Goal: Information Seeking & Learning: Learn about a topic

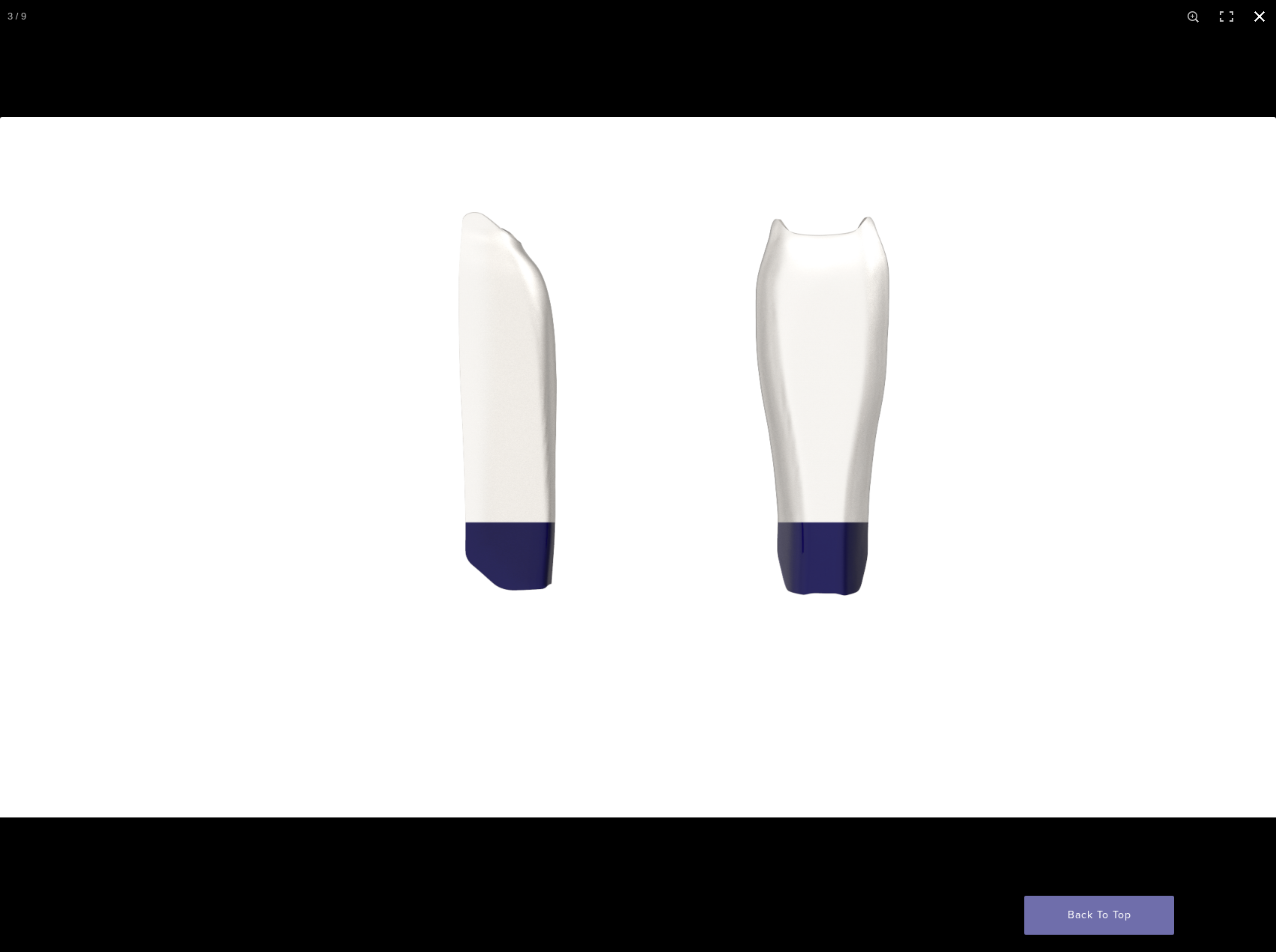
click at [1252, 13] on button "Close (Esc)" at bounding box center [1260, 16] width 33 height 33
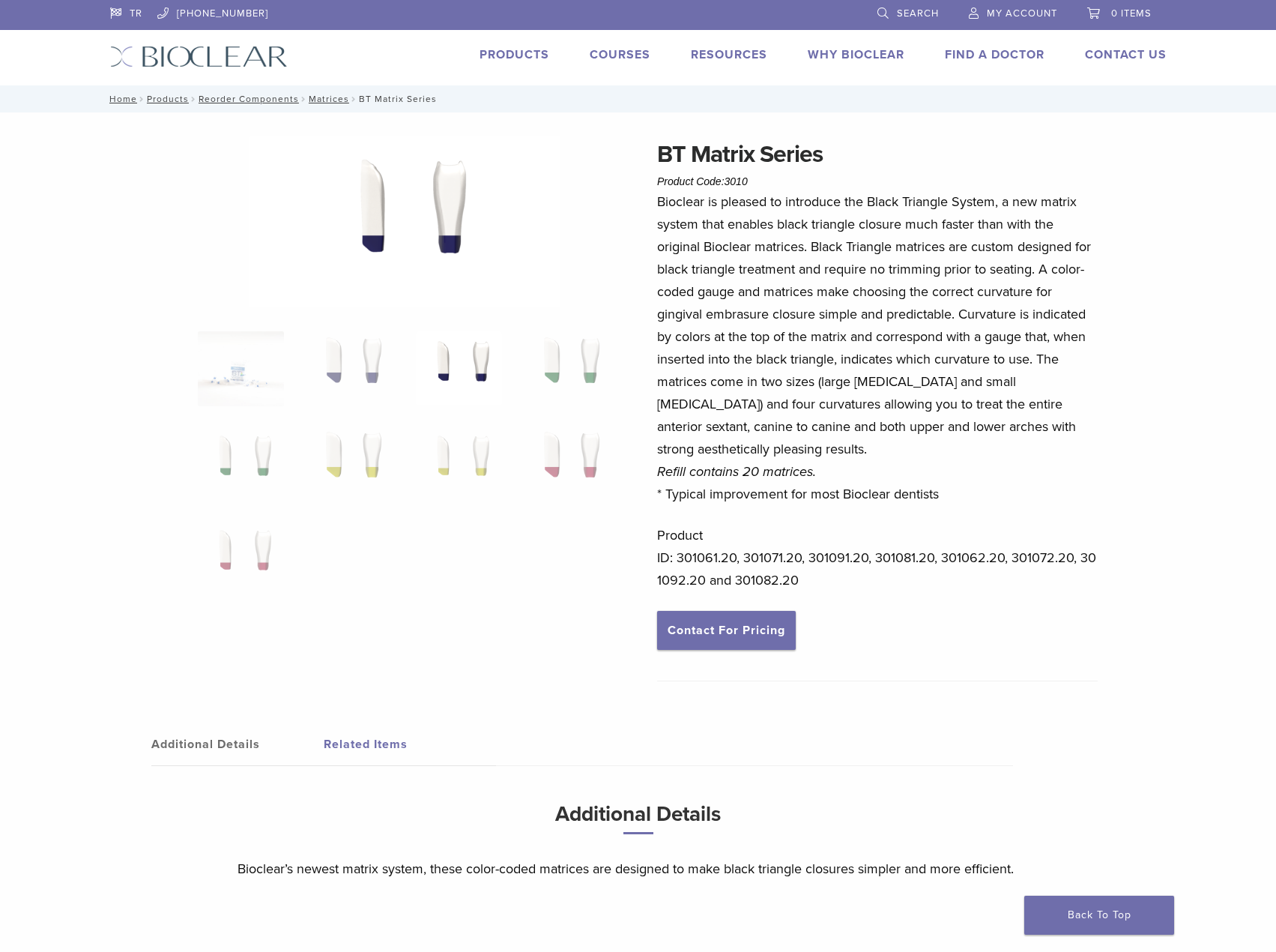
click at [413, 243] on img at bounding box center [405, 224] width 312 height 176
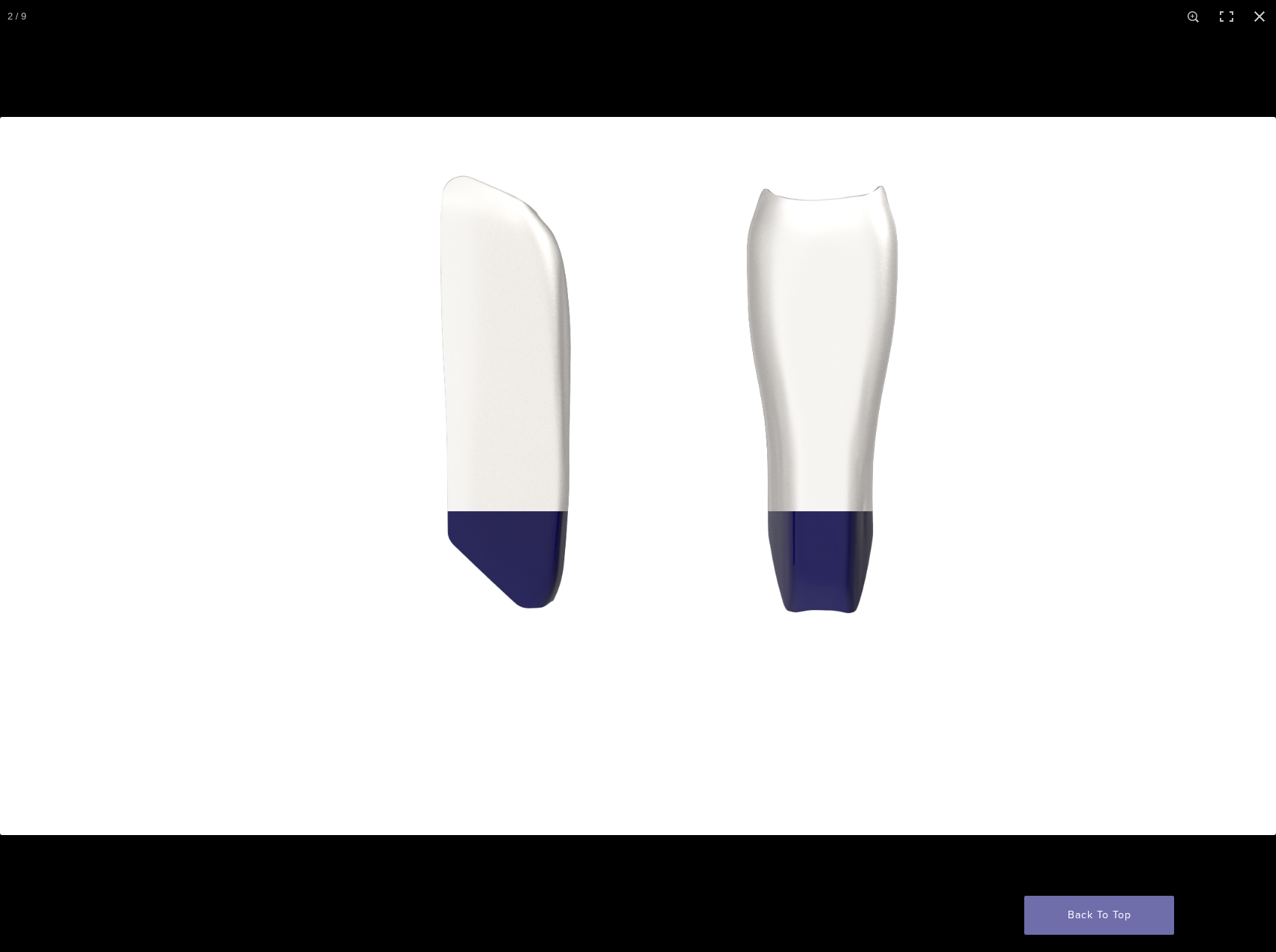
click at [1256, 475] on button "Next (arrow right)" at bounding box center [1249, 476] width 53 height 75
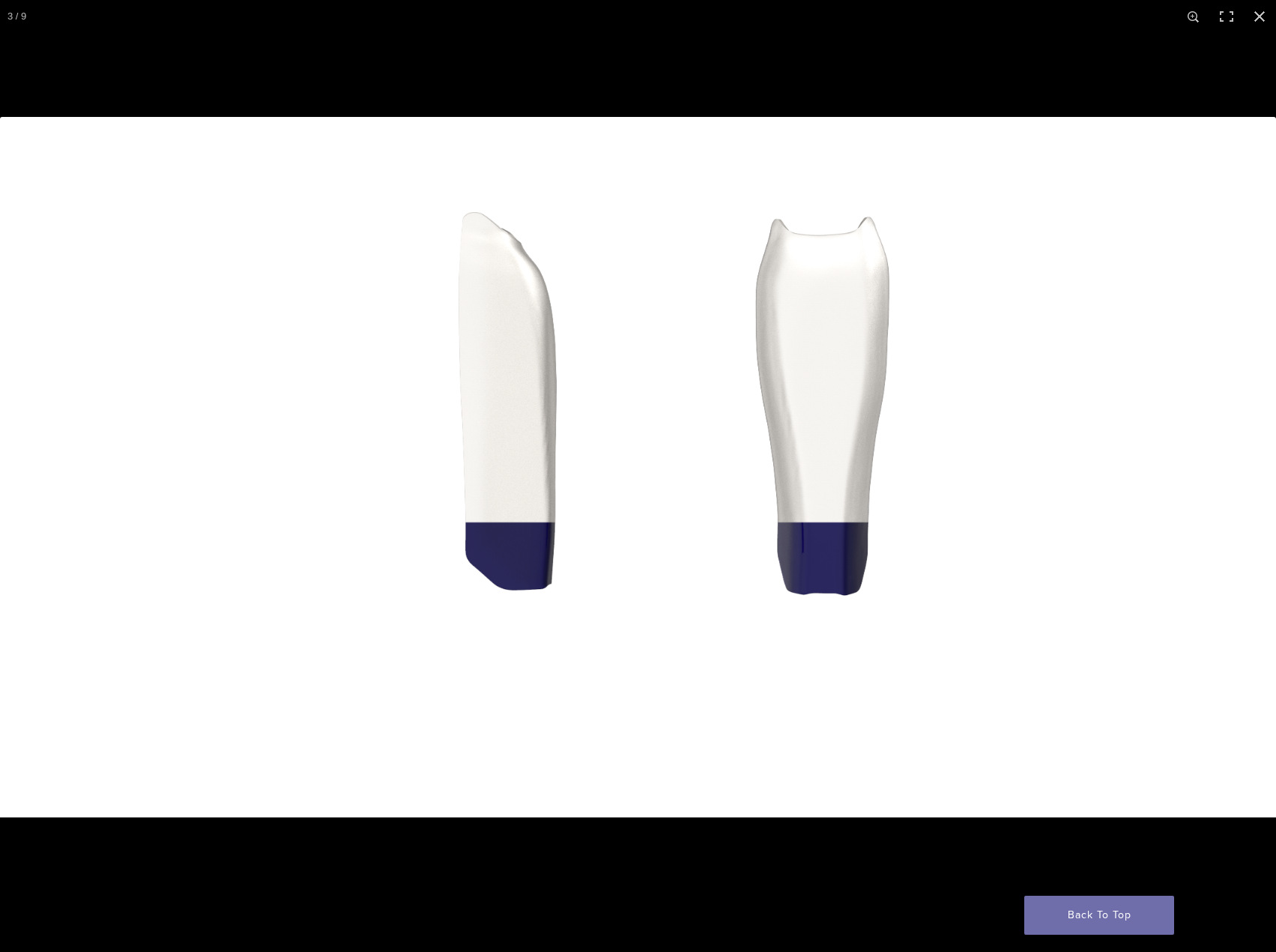
click at [1254, 476] on button "Next (arrow right)" at bounding box center [1249, 476] width 53 height 75
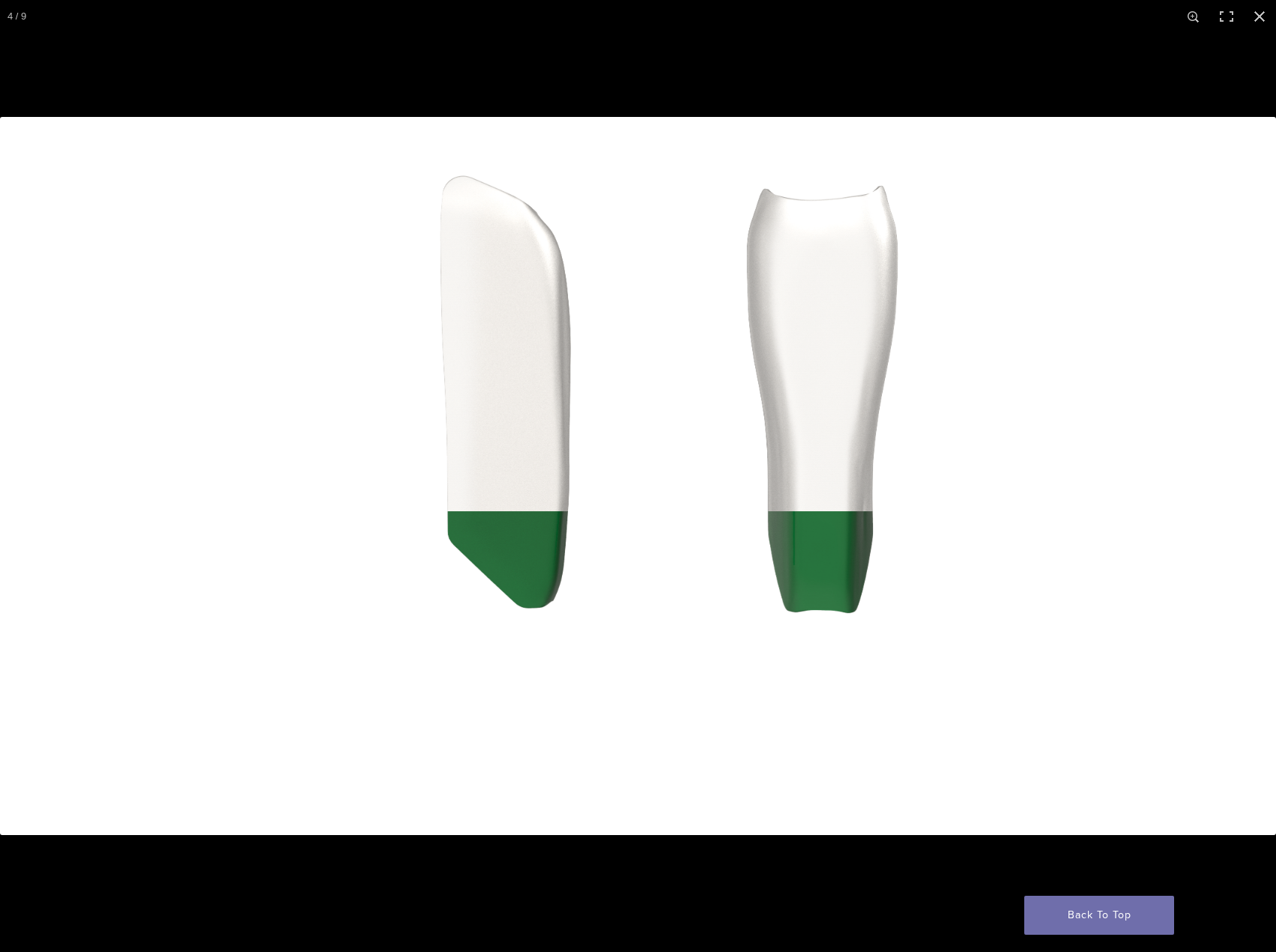
click at [1254, 476] on button "Next (arrow right)" at bounding box center [1249, 476] width 53 height 75
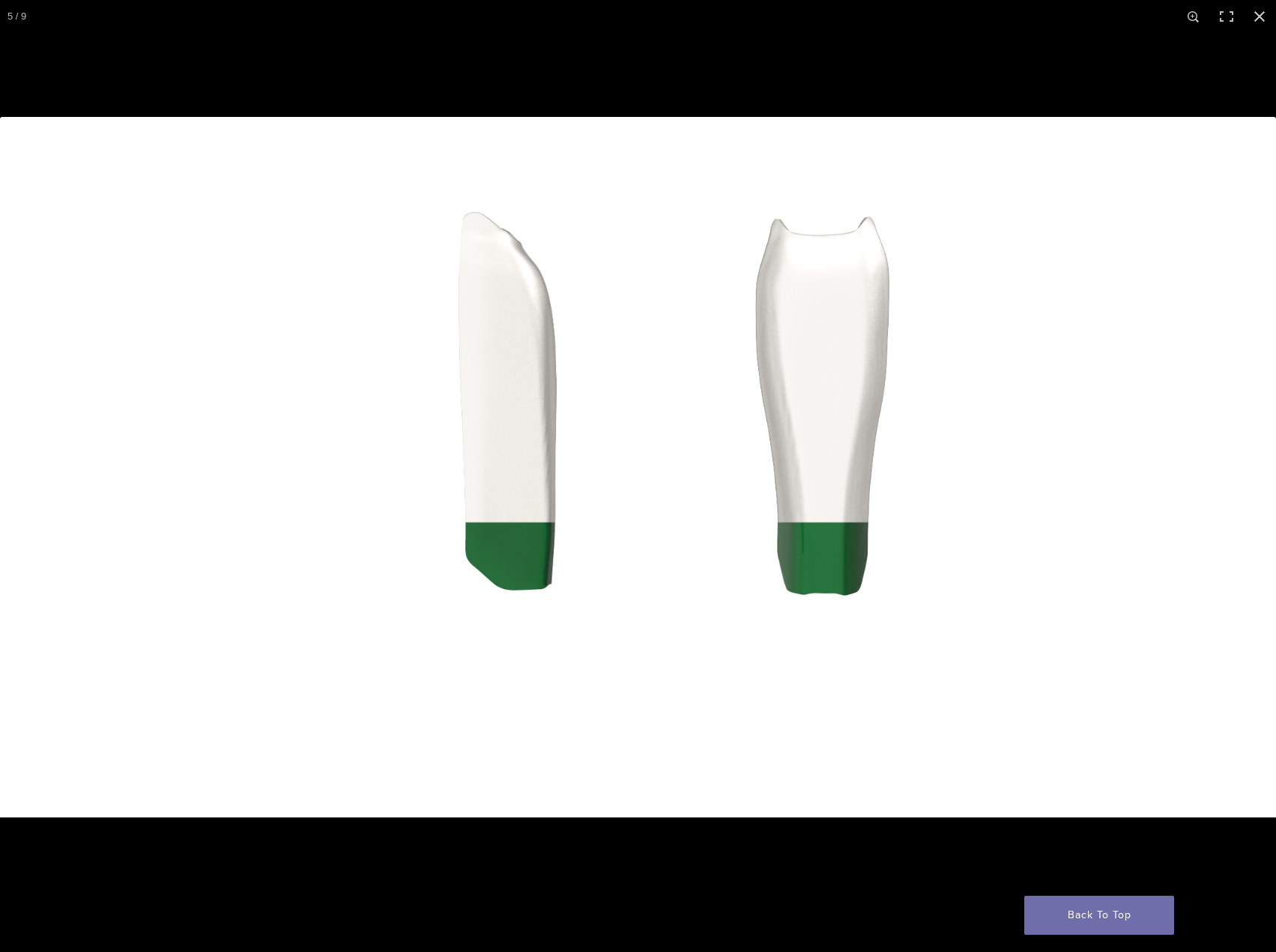
click at [24, 463] on button "Previous (arrow left)" at bounding box center [26, 476] width 53 height 75
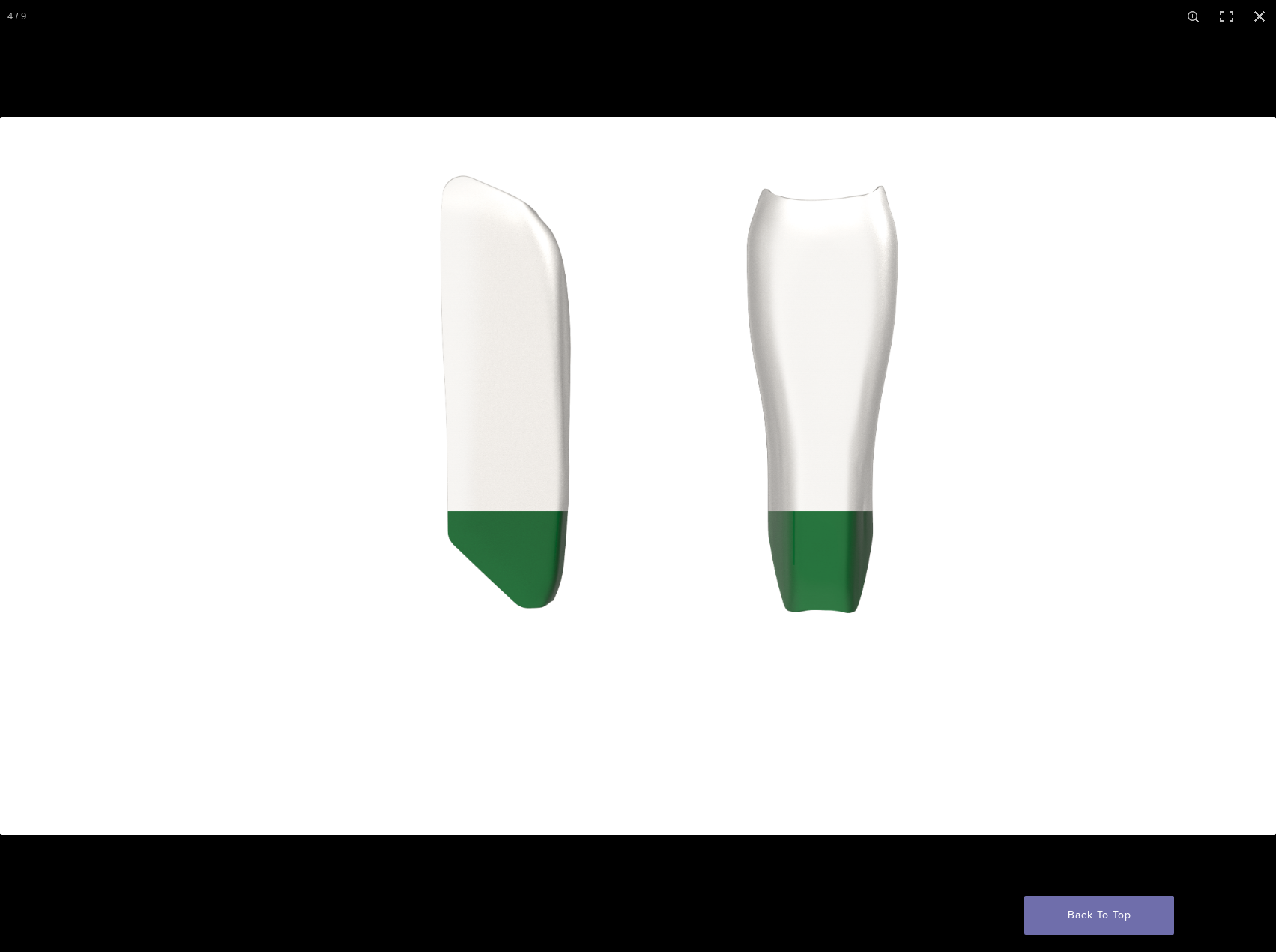
click at [1234, 489] on button "Next (arrow right)" at bounding box center [1249, 476] width 53 height 75
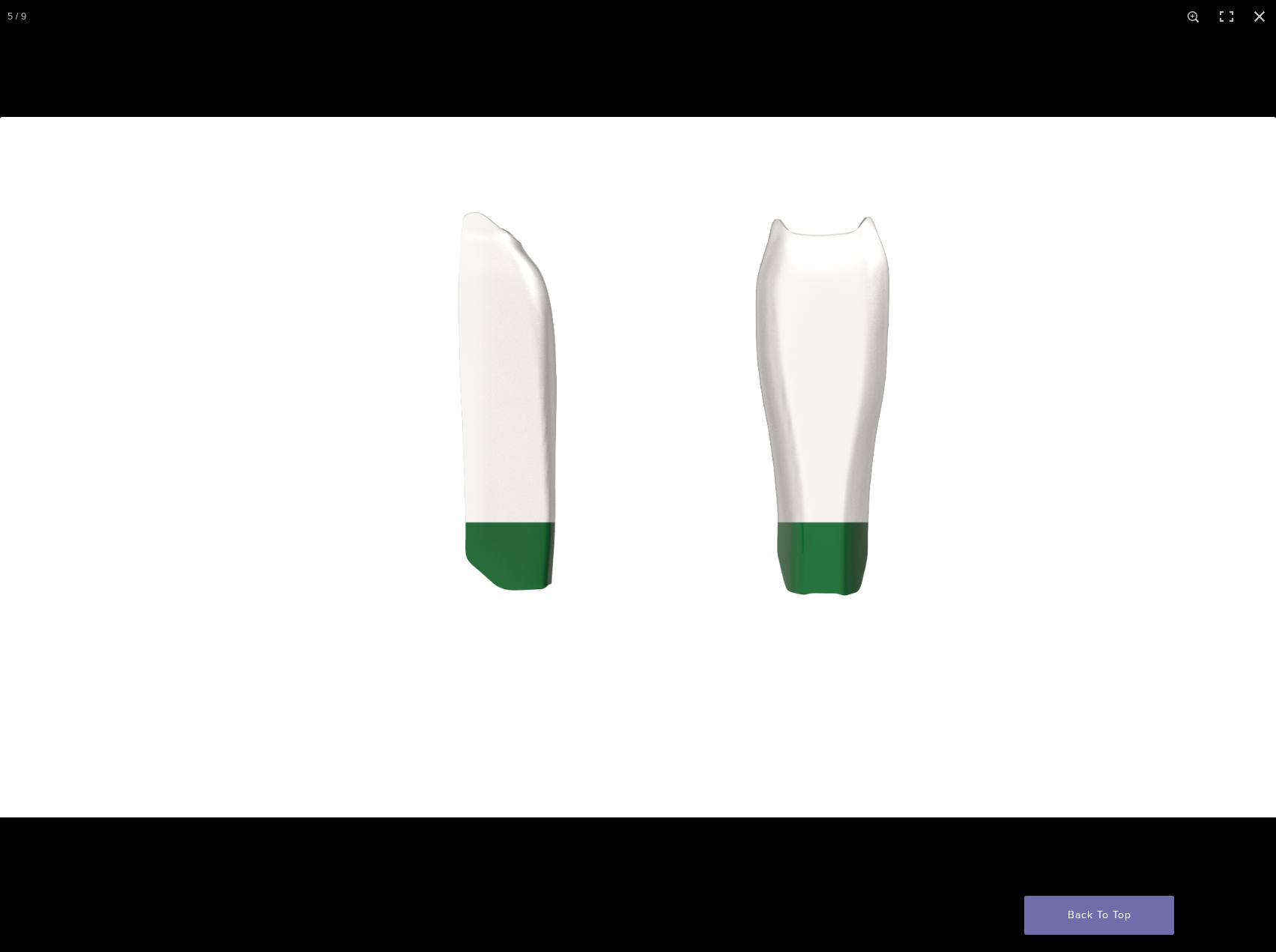
click at [1241, 485] on button "Next (arrow right)" at bounding box center [1249, 476] width 53 height 75
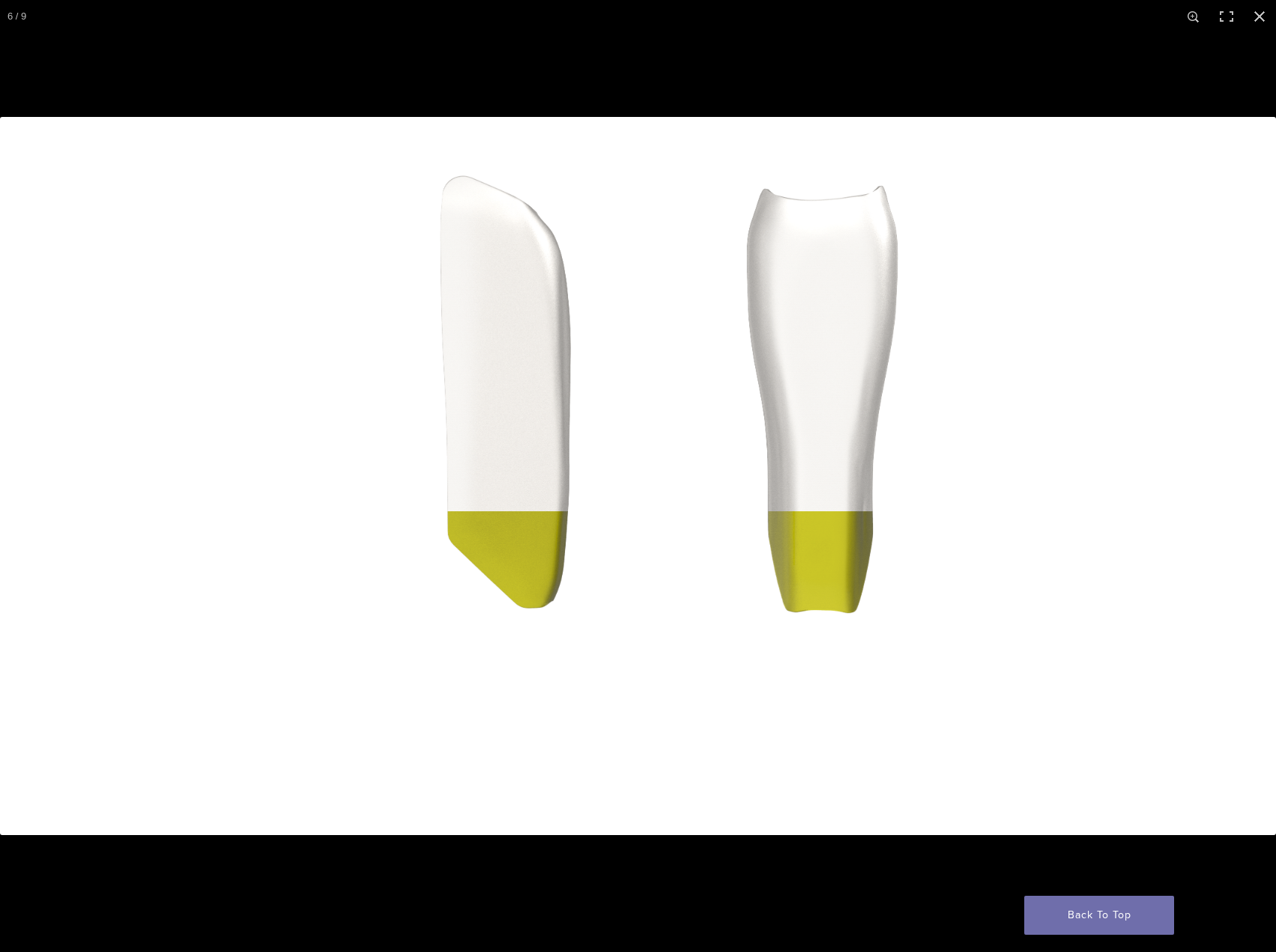
click at [1246, 513] on button "Next (arrow right)" at bounding box center [1249, 476] width 53 height 75
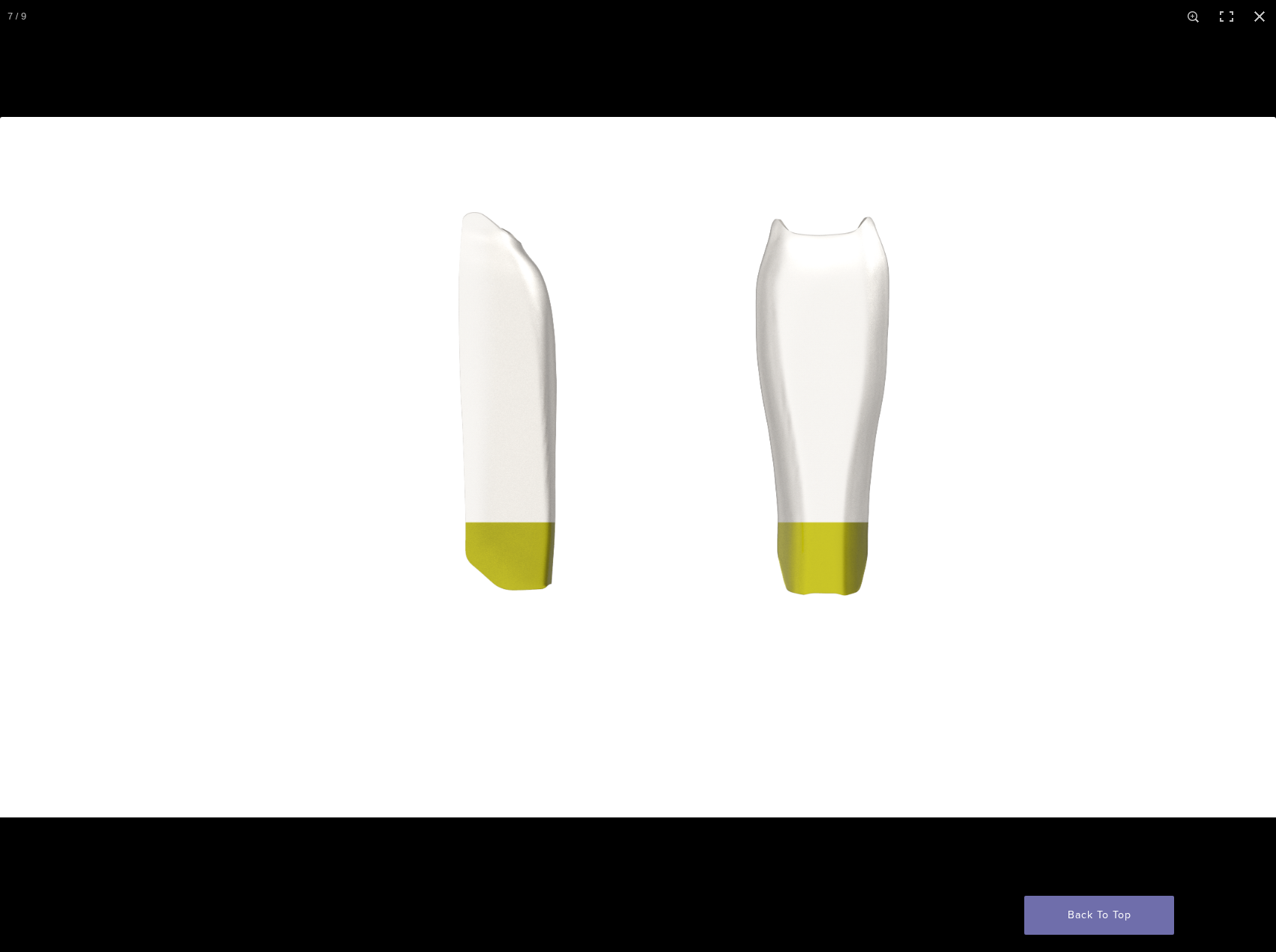
click at [1201, 481] on img at bounding box center [638, 475] width 1276 height 718
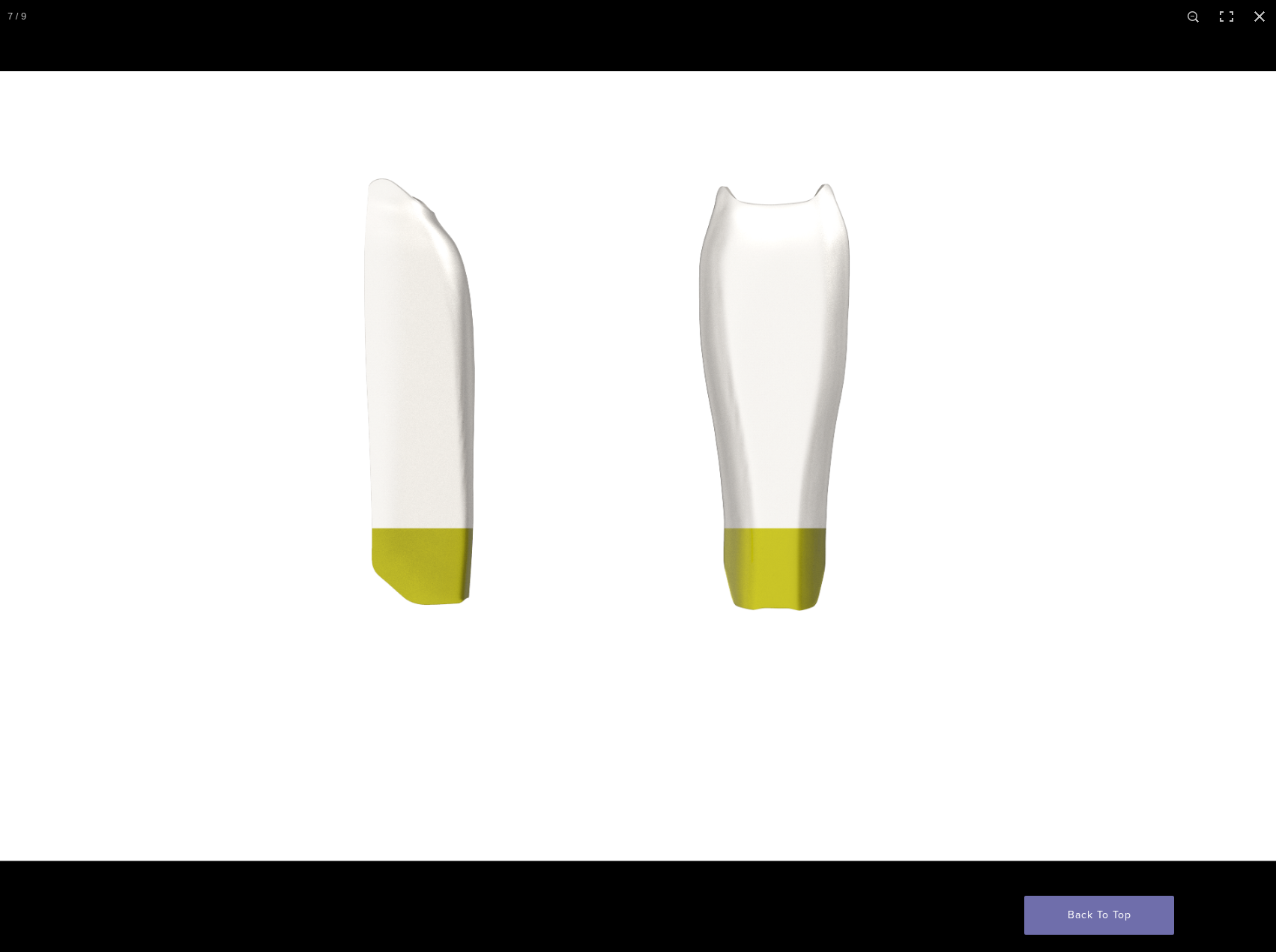
click at [1201, 481] on img at bounding box center [566, 476] width 1439 height 809
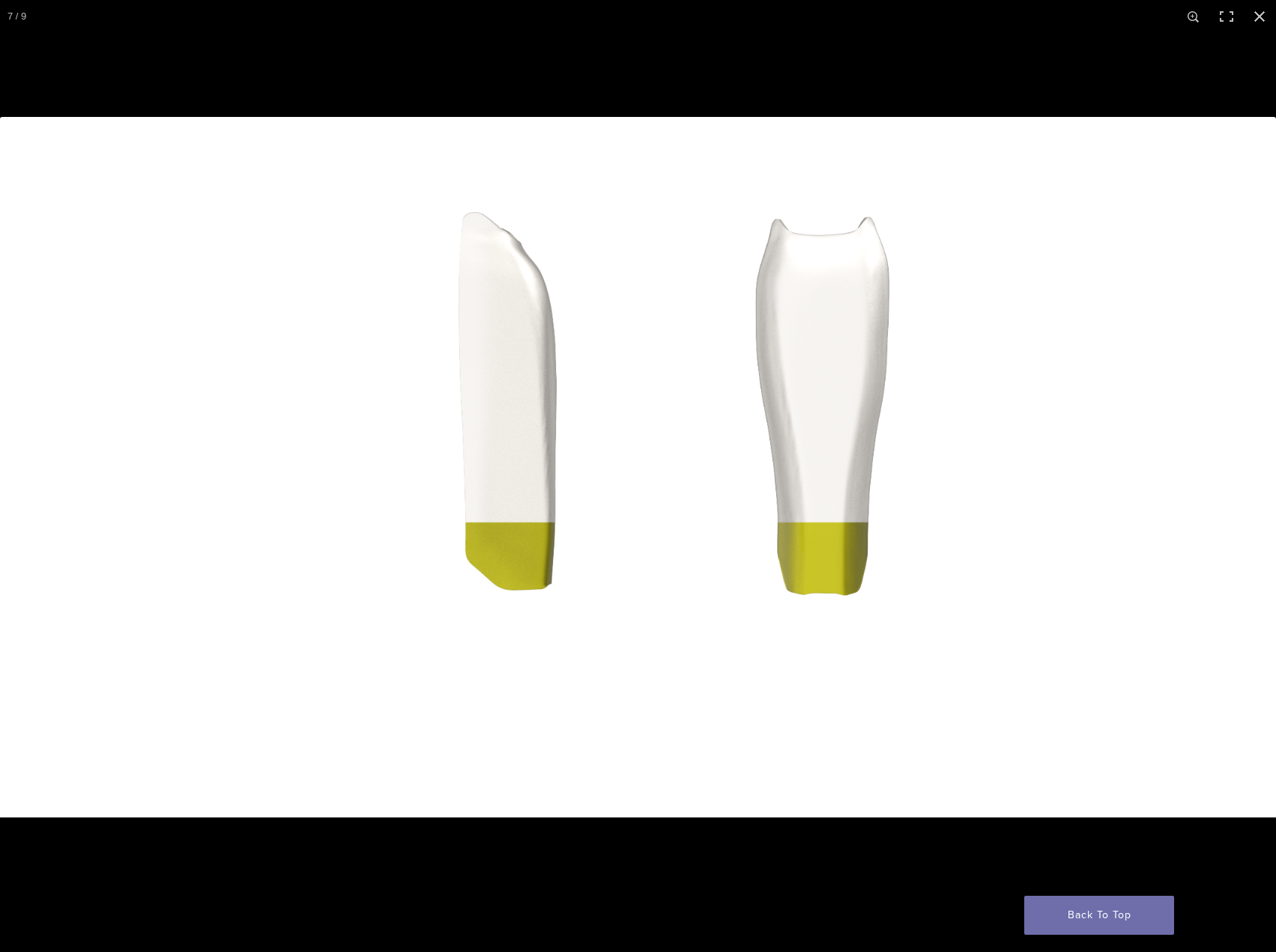
click at [1243, 481] on button "Next (arrow right)" at bounding box center [1249, 476] width 53 height 75
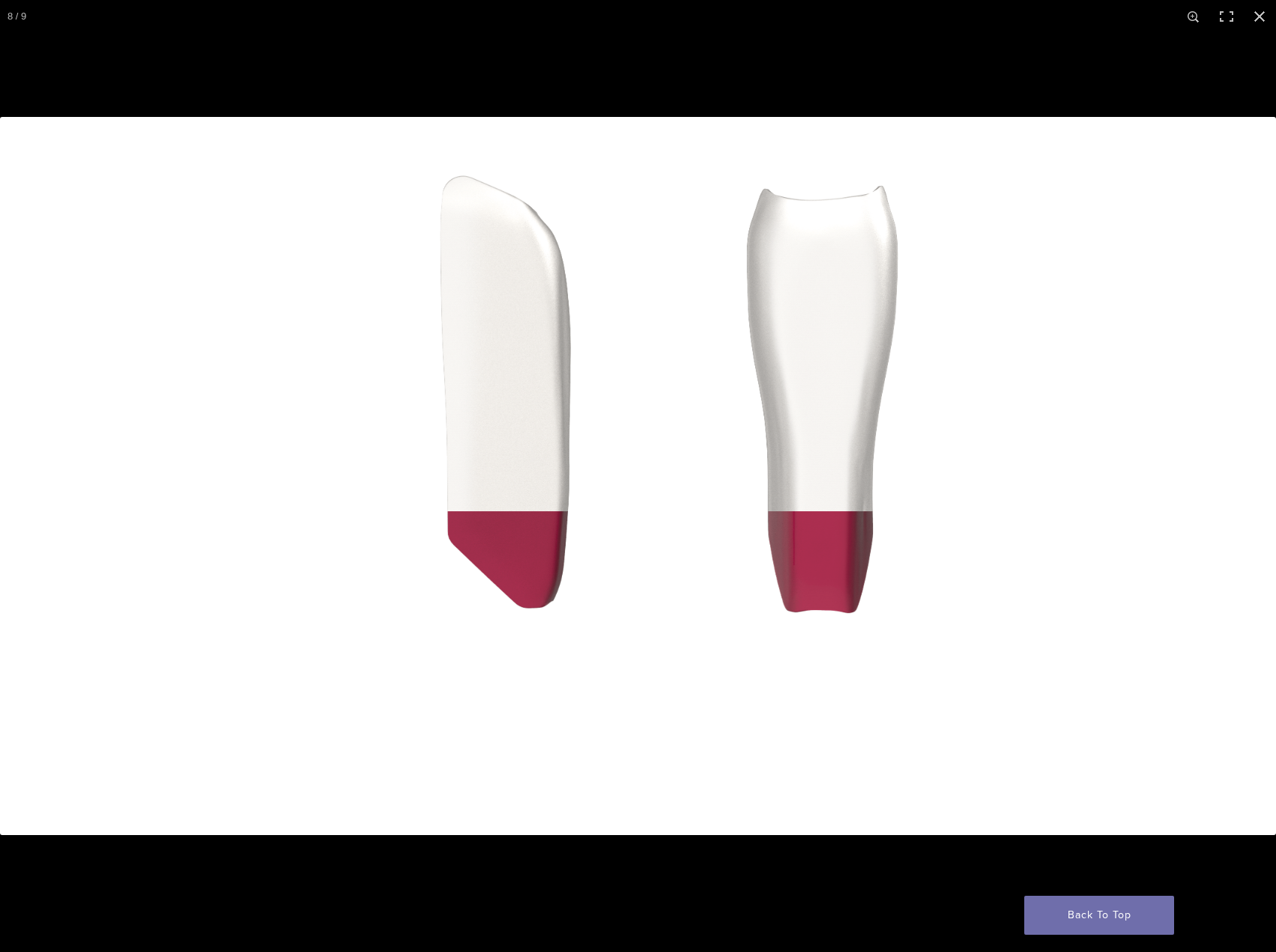
click at [1236, 474] on button "Next (arrow right)" at bounding box center [1249, 476] width 53 height 75
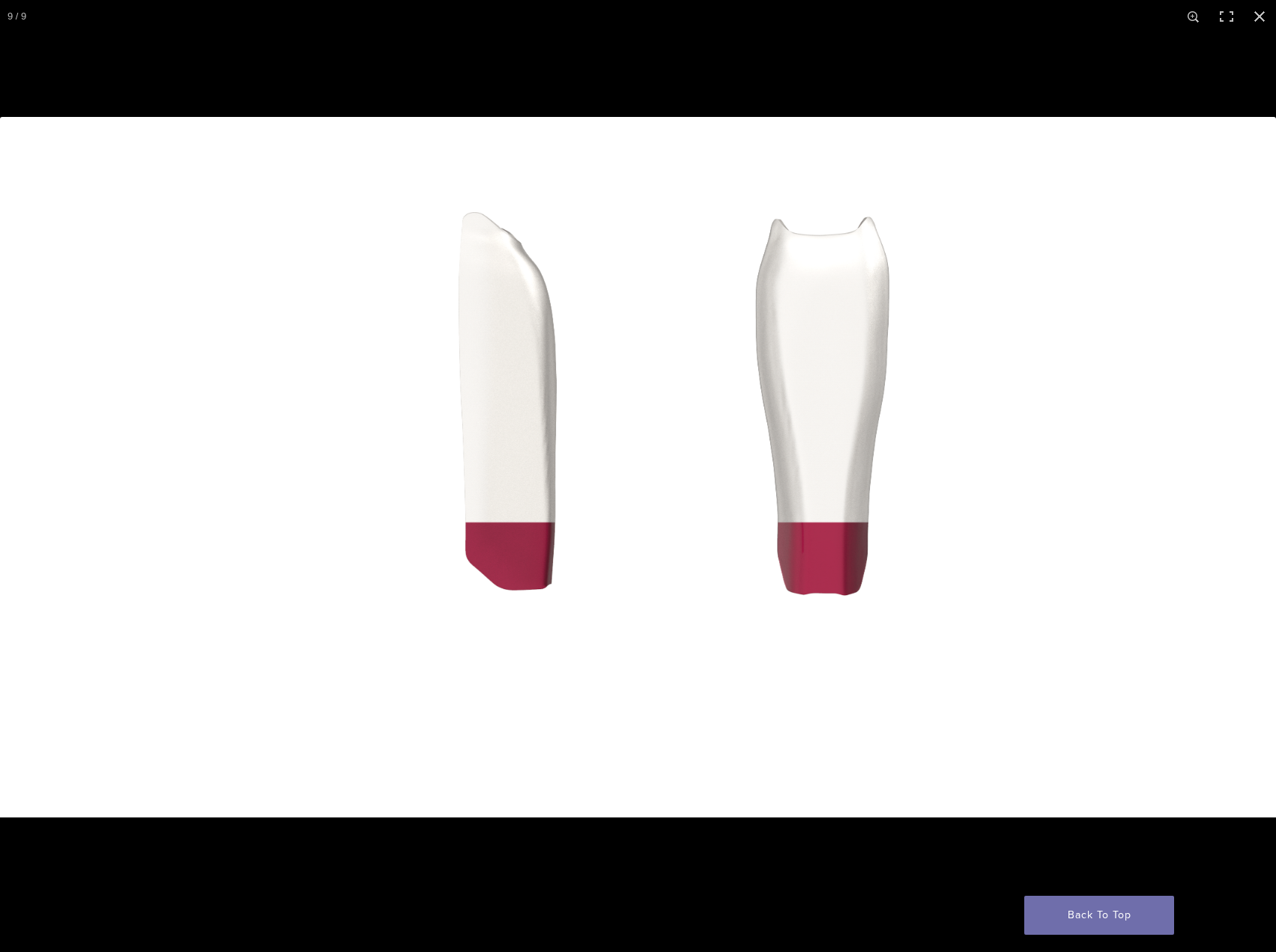
click at [1256, 478] on button "Next (arrow right)" at bounding box center [1249, 476] width 53 height 75
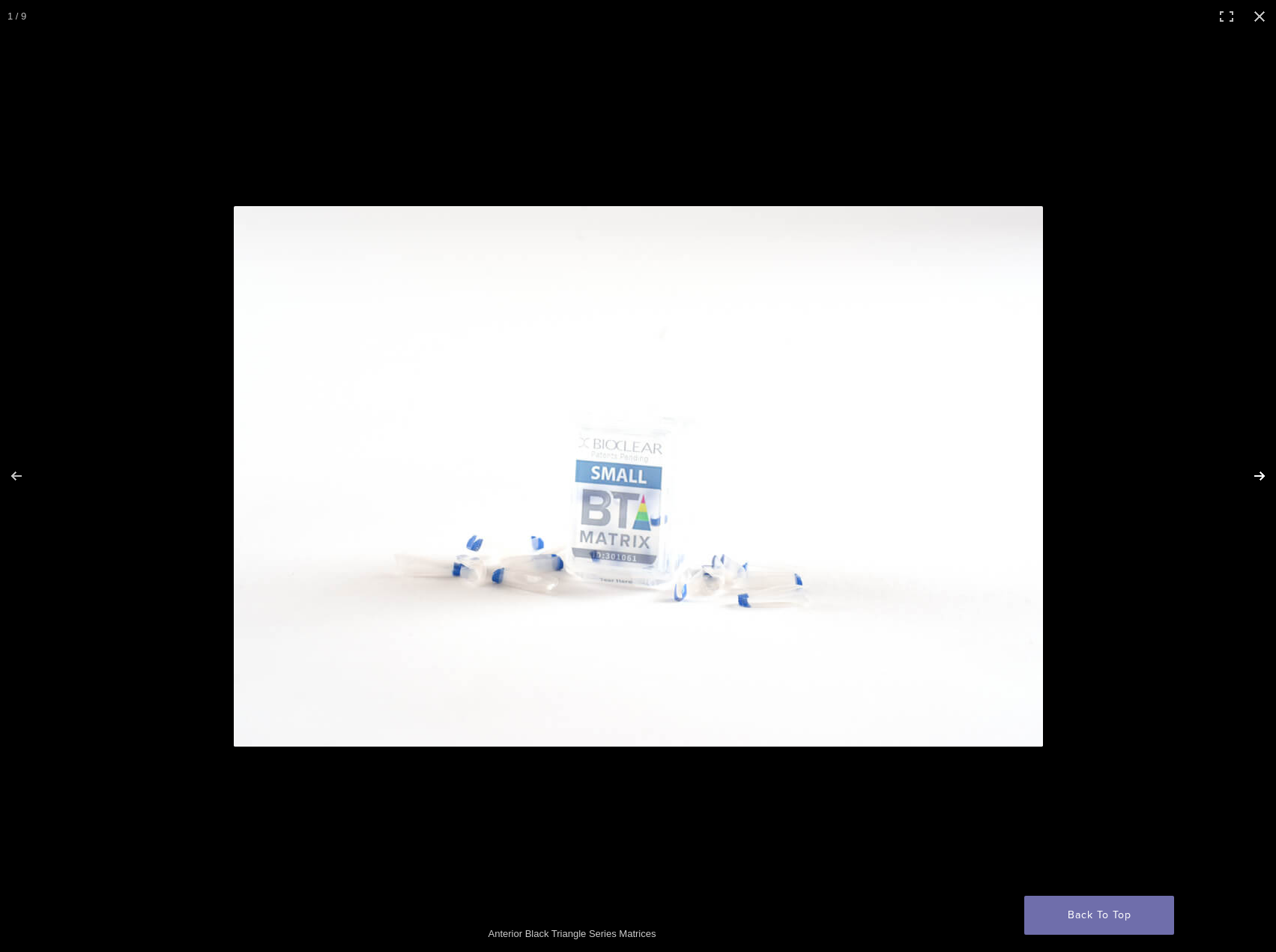
click at [1254, 478] on button "Next (arrow right)" at bounding box center [1249, 476] width 53 height 75
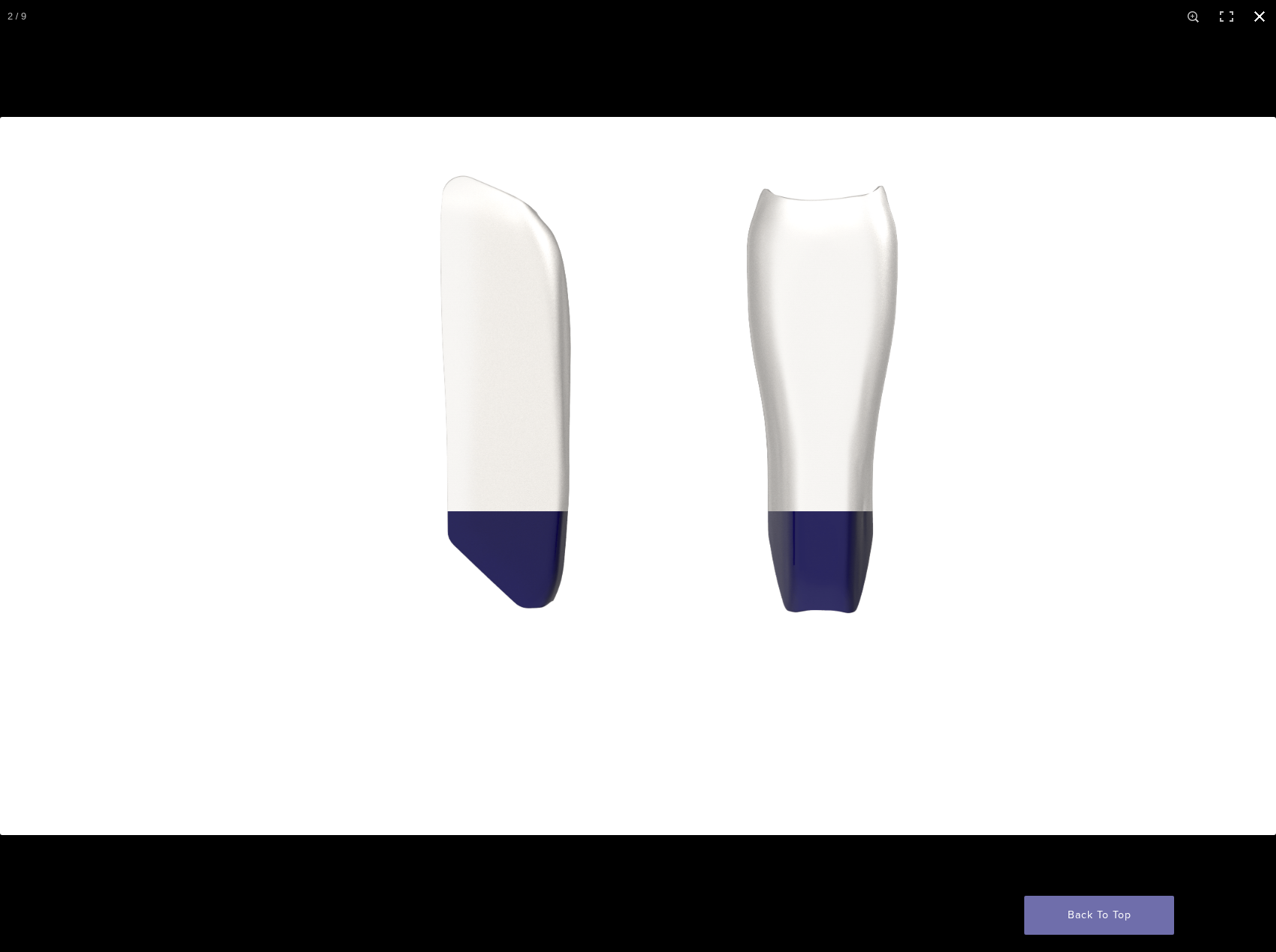
click at [1254, 16] on button "Close (Esc)" at bounding box center [1260, 16] width 33 height 33
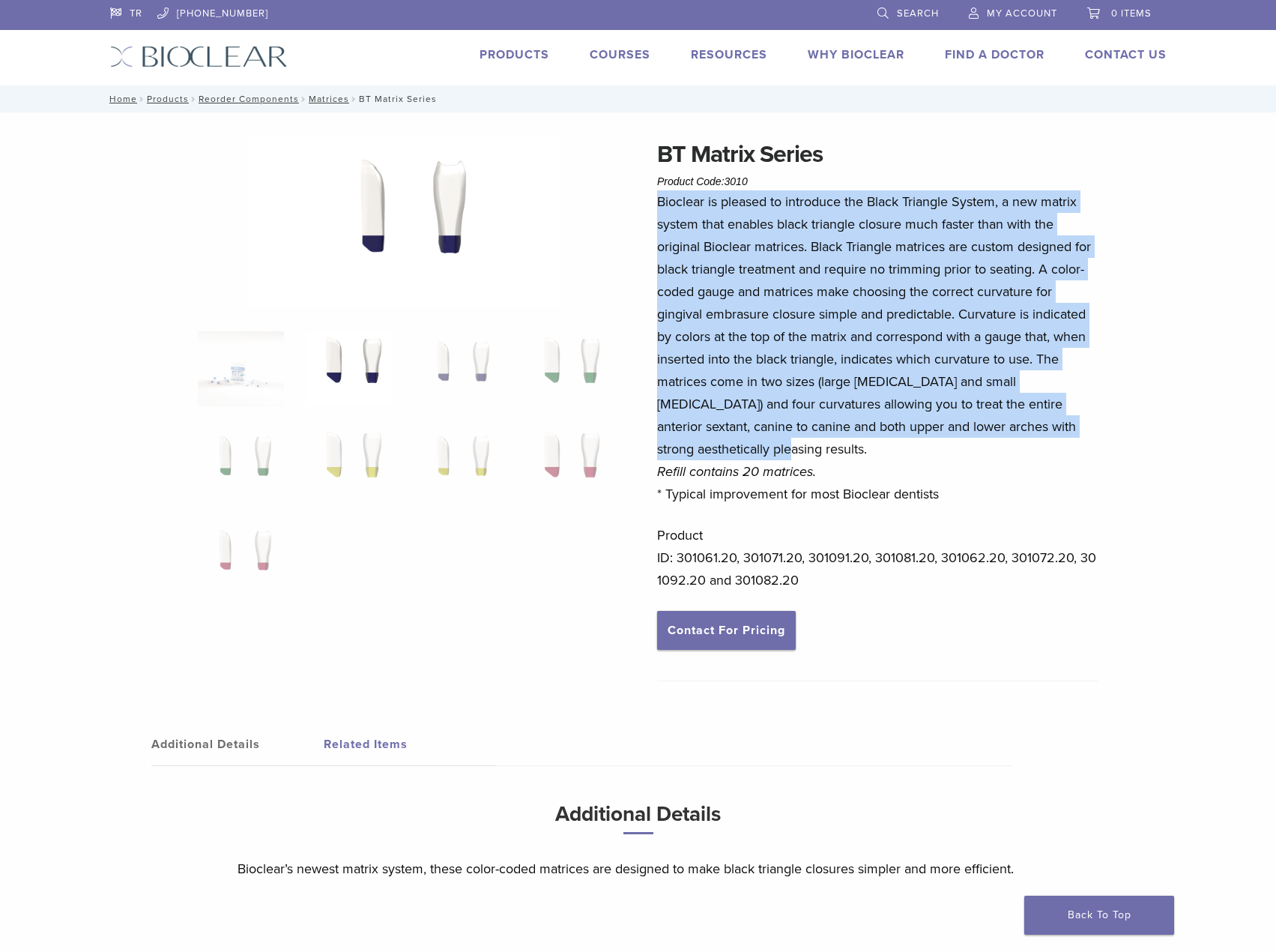
drag, startPoint x: 657, startPoint y: 199, endPoint x: 831, endPoint y: 438, distance: 295.6
click at [831, 438] on p "Bioclear is pleased to introduce the Black Triangle System, a new matrix system…" at bounding box center [878, 347] width 441 height 314
copy p "Bioclear is pleased to introduce the Black Triangle System, a new matrix system…"
